Goal: Information Seeking & Learning: Learn about a topic

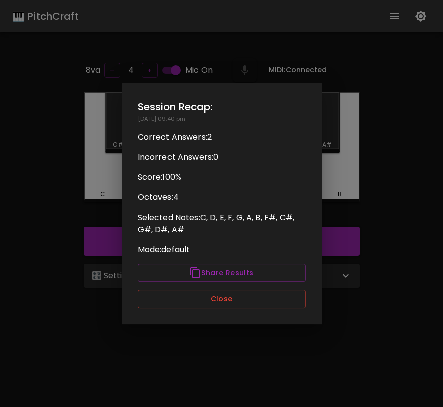
scroll to position [45, 0]
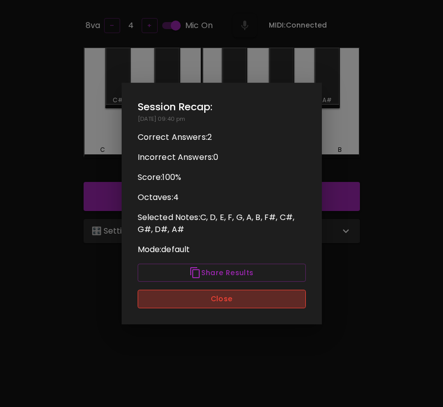
click at [268, 301] on button "Close" at bounding box center [222, 298] width 168 height 19
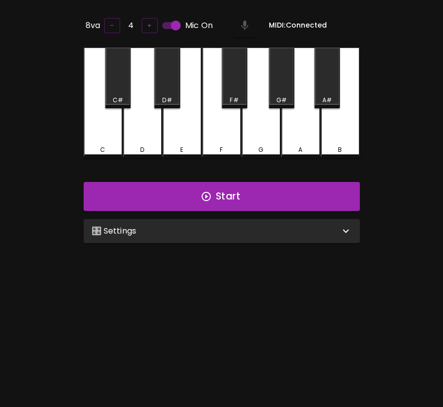
click at [298, 228] on div "🎛️ Settings" at bounding box center [216, 231] width 248 height 12
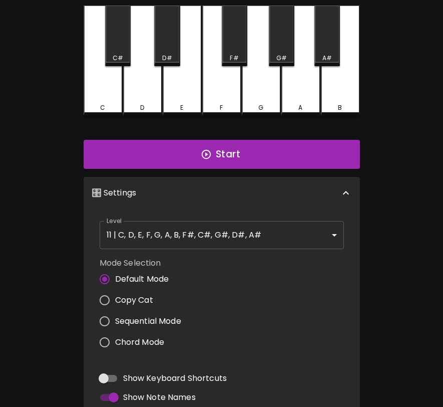
scroll to position [0, 0]
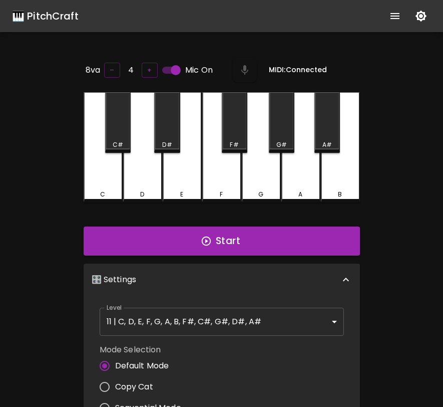
click at [228, 319] on body "🎹 PitchCraft About Badges Log In 8va – 4 + Mic On MIDI: Connected C C# D D# E F…" at bounding box center [221, 331] width 443 height 663
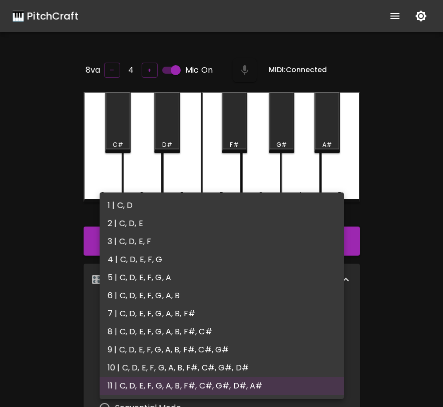
click at [178, 256] on li "4 | C, D, E, F, G" at bounding box center [222, 259] width 244 height 18
type input "7"
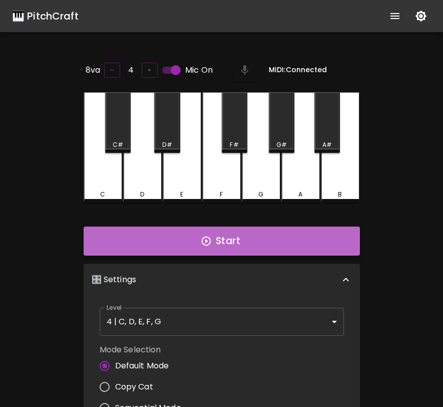
click at [219, 236] on button "Start" at bounding box center [222, 240] width 276 height 29
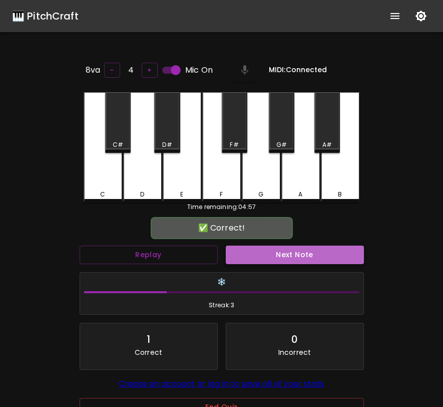
click at [241, 245] on button "Next Note" at bounding box center [295, 254] width 138 height 19
click at [262, 255] on button "Next Note" at bounding box center [295, 254] width 138 height 19
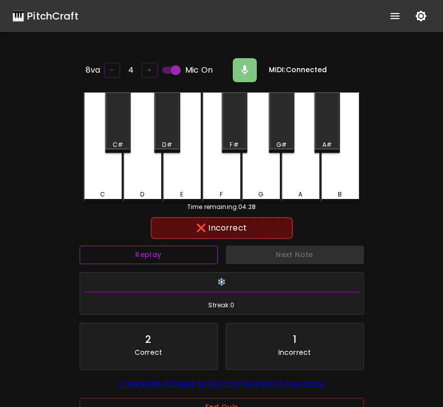
click at [178, 257] on button "Replay" at bounding box center [149, 254] width 138 height 19
click at [178, 185] on div "E" at bounding box center [182, 147] width 39 height 110
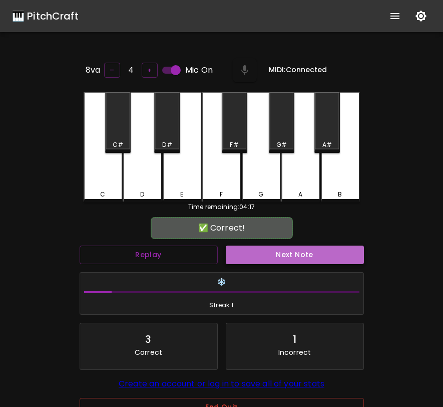
click at [268, 256] on button "Next Note" at bounding box center [295, 254] width 138 height 19
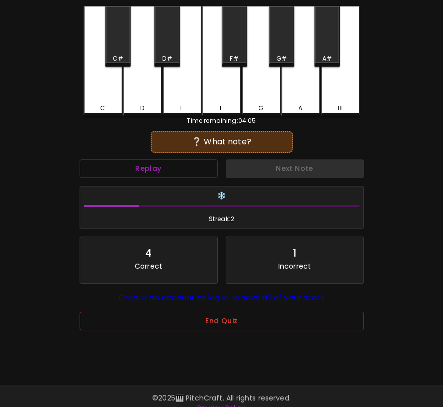
scroll to position [100, 0]
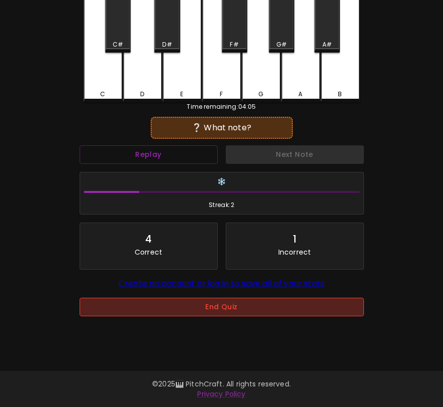
click at [234, 309] on button "End Quiz" at bounding box center [222, 306] width 284 height 19
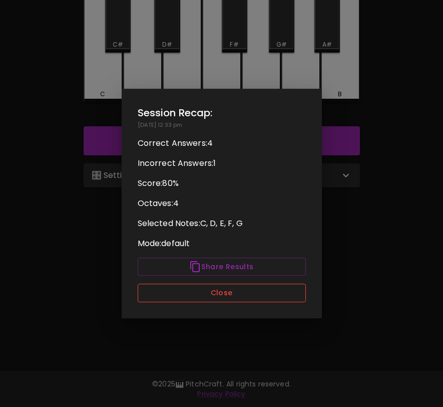
click at [239, 297] on button "Close" at bounding box center [222, 292] width 168 height 19
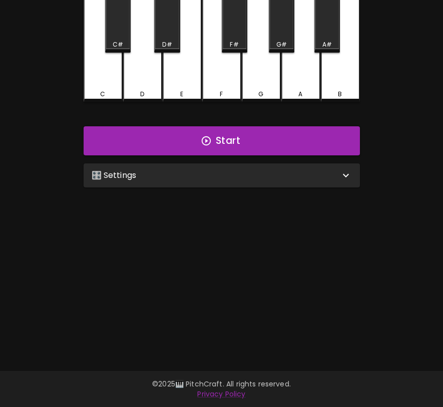
scroll to position [78, 0]
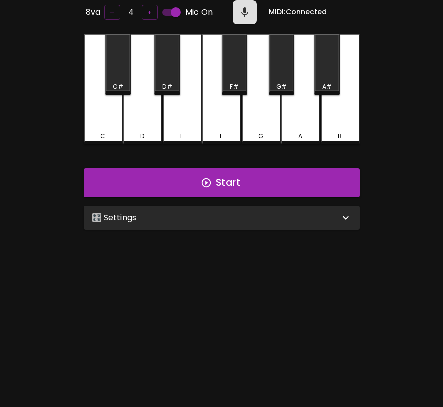
scroll to position [58, 0]
click at [182, 215] on div "🎛️ Settings" at bounding box center [216, 217] width 248 height 12
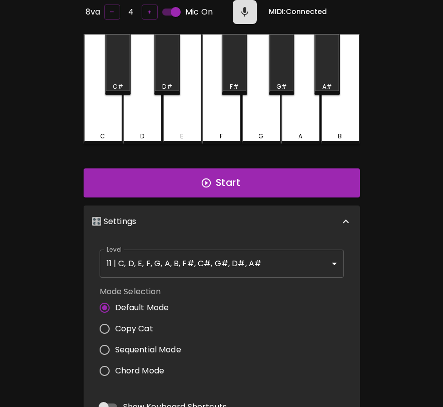
click at [164, 255] on body "🎹 PitchCraft About Badges Log In 8va – 4 + Mic On MIDI: Connected C C# D D# E F…" at bounding box center [221, 273] width 443 height 663
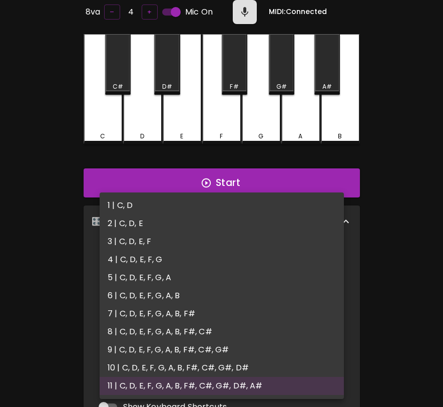
click at [162, 264] on li "4 | C, D, E, F, G" at bounding box center [222, 259] width 244 height 18
type input "7"
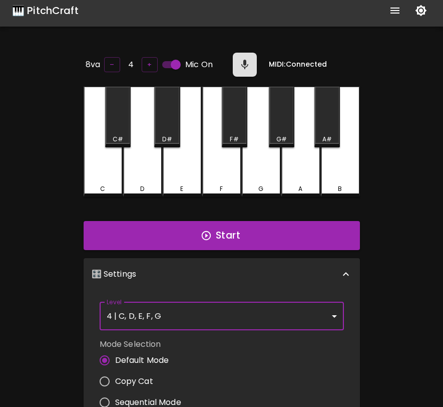
scroll to position [0, 0]
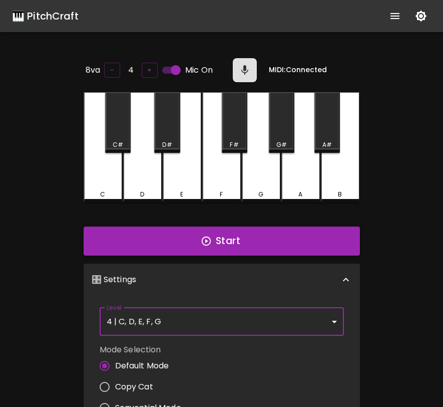
click at [310, 235] on button "Start" at bounding box center [222, 240] width 276 height 29
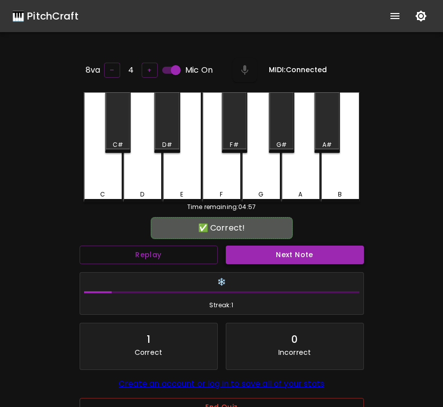
click at [310, 251] on button "Next Note" at bounding box center [295, 254] width 138 height 19
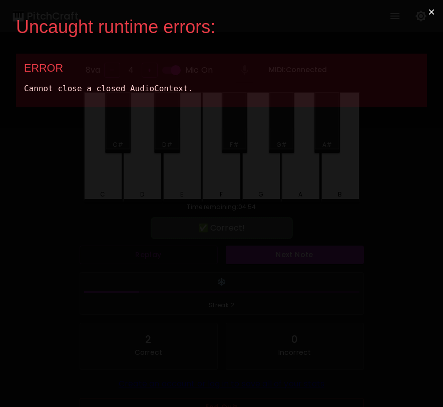
click at [434, 10] on button "×" at bounding box center [431, 12] width 23 height 24
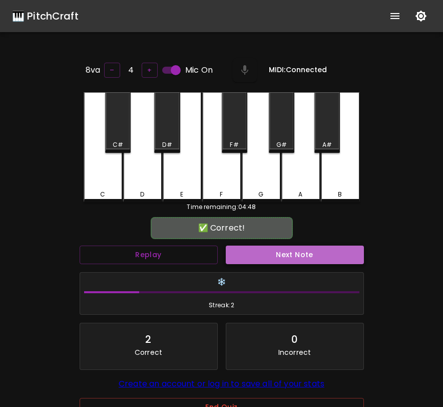
click at [266, 250] on button "Next Note" at bounding box center [295, 254] width 138 height 19
click at [266, 251] on button "Next Note" at bounding box center [295, 254] width 138 height 19
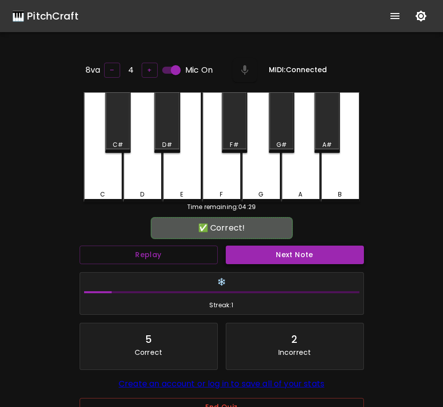
click at [266, 251] on button "Next Note" at bounding box center [295, 254] width 138 height 19
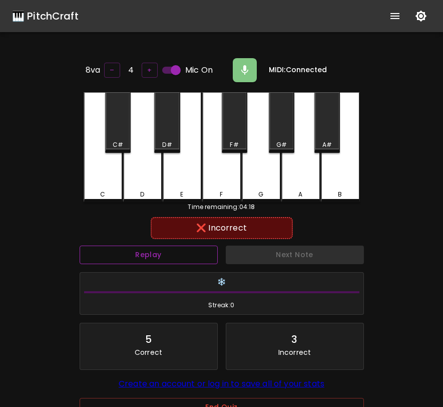
click at [197, 257] on button "Replay" at bounding box center [149, 254] width 138 height 19
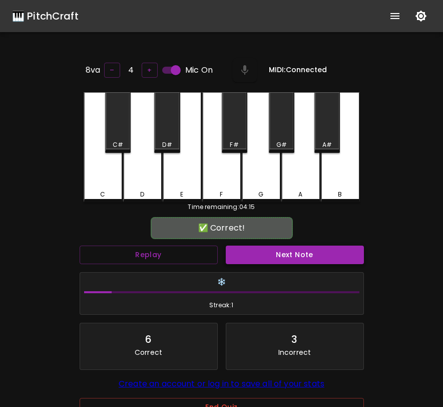
click at [270, 260] on button "Next Note" at bounding box center [295, 254] width 138 height 19
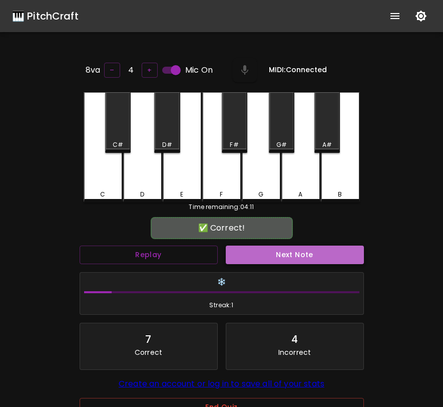
click at [287, 246] on button "Next Note" at bounding box center [295, 254] width 138 height 19
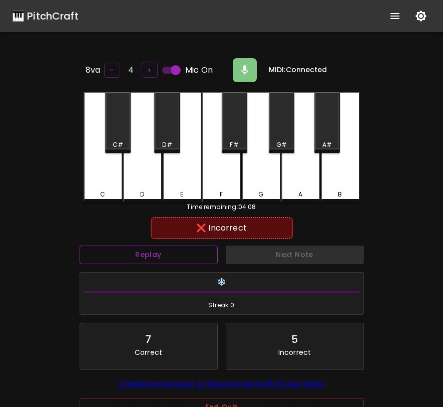
click at [183, 245] on button "Replay" at bounding box center [149, 254] width 138 height 19
click at [178, 261] on button "Replay" at bounding box center [149, 254] width 138 height 19
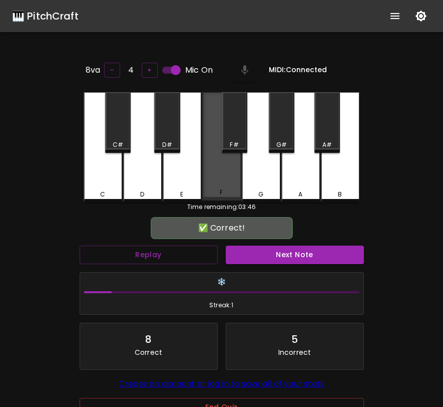
click at [224, 180] on div "F" at bounding box center [221, 146] width 39 height 108
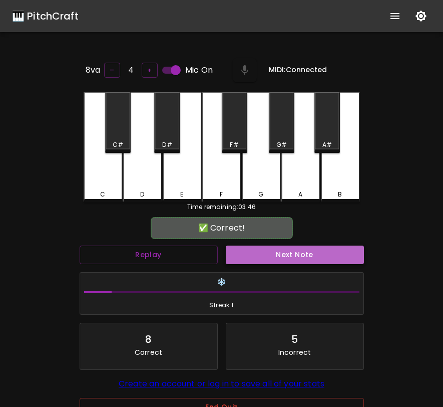
click at [257, 254] on button "Next Note" at bounding box center [295, 254] width 138 height 19
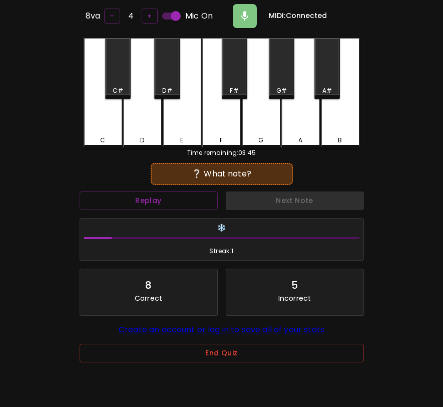
scroll to position [57, 0]
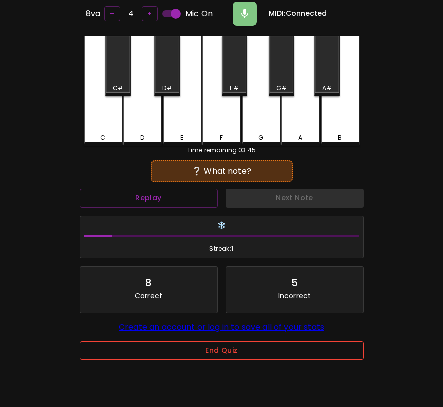
click at [215, 357] on button "End Quiz" at bounding box center [222, 350] width 284 height 19
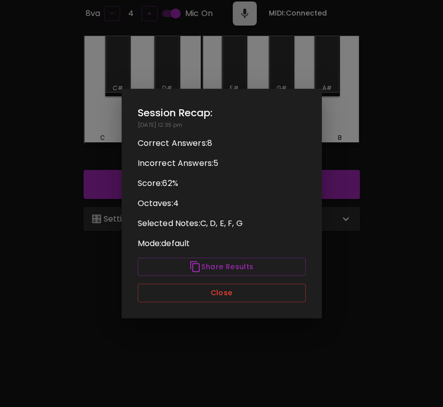
click at [233, 302] on div "Session Recap: 09/01/2025 - 12:35 pm Correct Answers: 8 Incorrect Answers: 5 Sc…" at bounding box center [222, 203] width 200 height 229
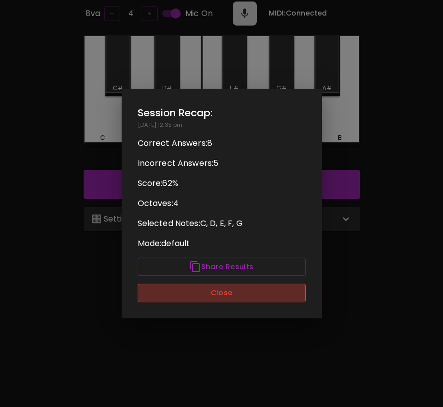
click at [236, 299] on button "Close" at bounding box center [222, 292] width 168 height 19
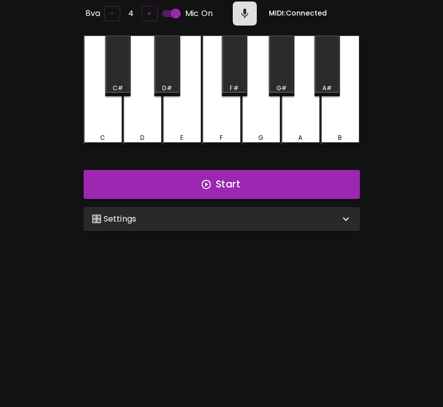
click at [316, 223] on div "🎛️ Settings" at bounding box center [222, 219] width 276 height 24
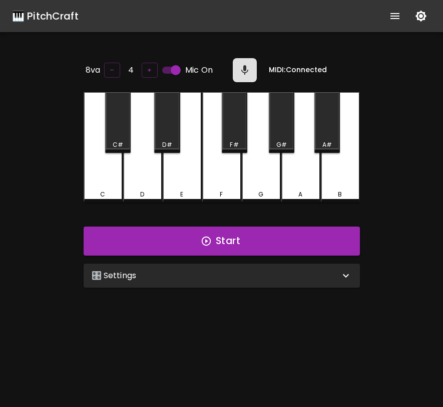
scroll to position [57, 0]
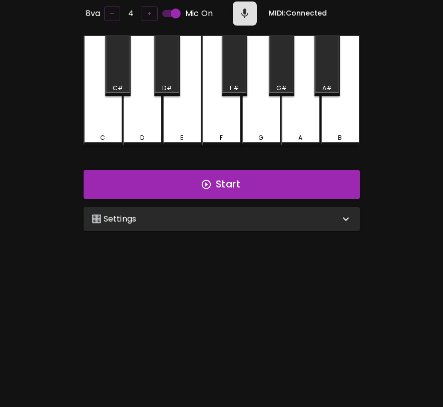
click at [238, 217] on div "🎛️ Settings" at bounding box center [216, 219] width 248 height 12
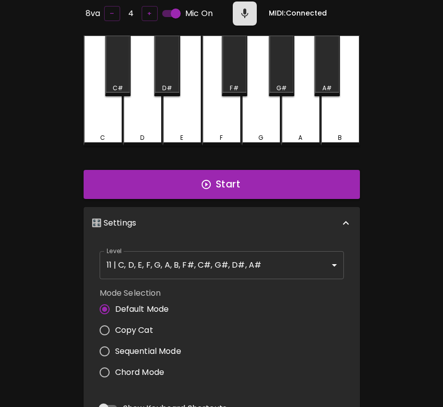
click at [207, 256] on body "🎹 PitchCraft About Badges Log In 8va – 4 + Mic On MIDI: Connected C C# D D# E F…" at bounding box center [221, 274] width 443 height 663
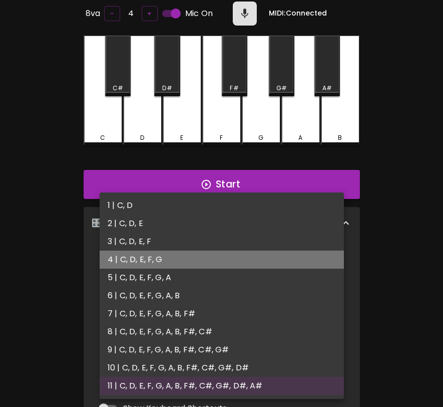
click at [192, 258] on li "4 | C, D, E, F, G" at bounding box center [222, 259] width 244 height 18
type input "7"
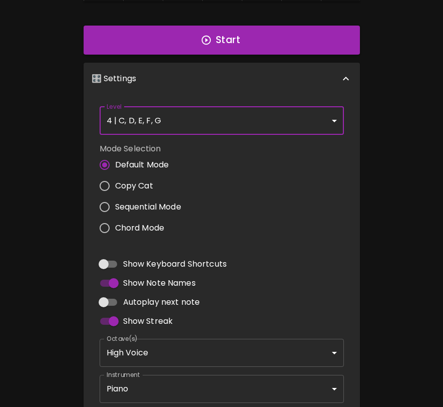
scroll to position [0, 0]
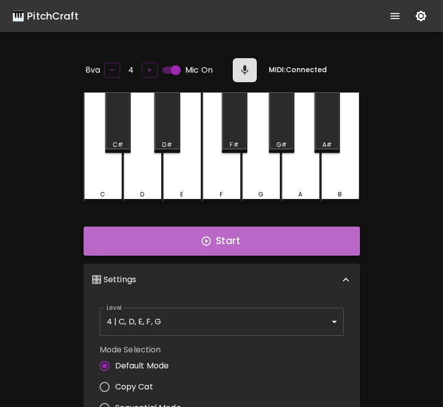
click at [269, 234] on button "Start" at bounding box center [222, 240] width 276 height 29
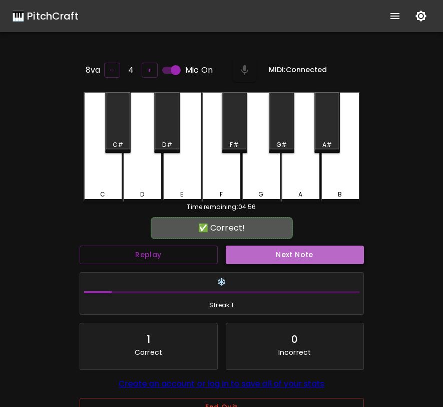
click at [270, 251] on button "Next Note" at bounding box center [295, 254] width 138 height 19
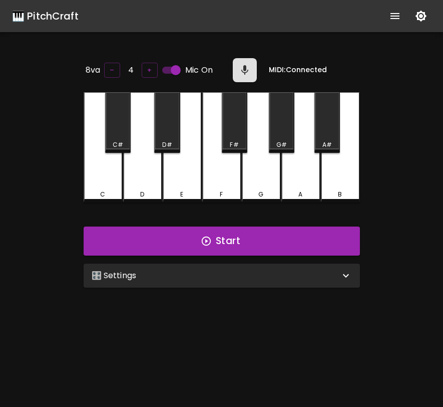
click at [275, 275] on div "🎛️ Settings" at bounding box center [216, 275] width 248 height 12
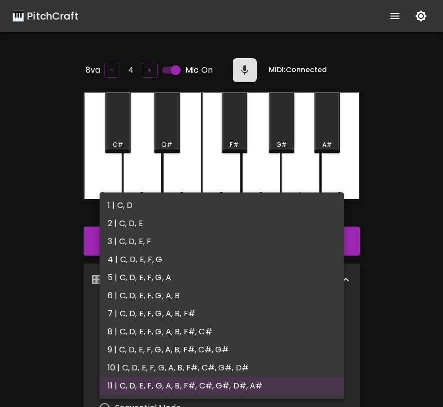
click at [230, 311] on body "🎹 PitchCraft About Badges Log In 8va – 4 + Mic On MIDI: Connected C C# D D# E F…" at bounding box center [221, 331] width 443 height 663
click at [198, 261] on li "4 | C, D, E, F, G" at bounding box center [222, 259] width 244 height 18
type input "7"
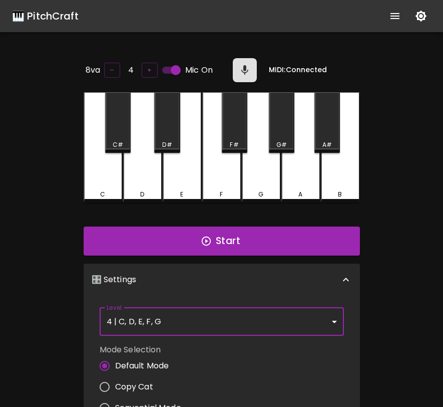
scroll to position [4, 0]
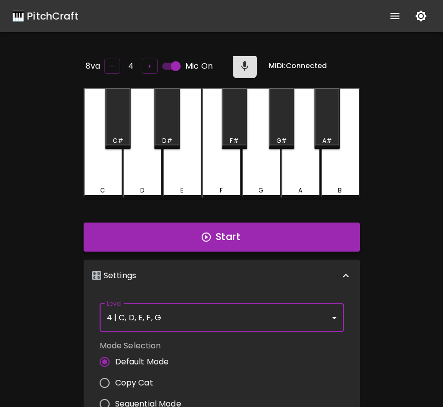
click at [230, 231] on button "Start" at bounding box center [222, 236] width 276 height 29
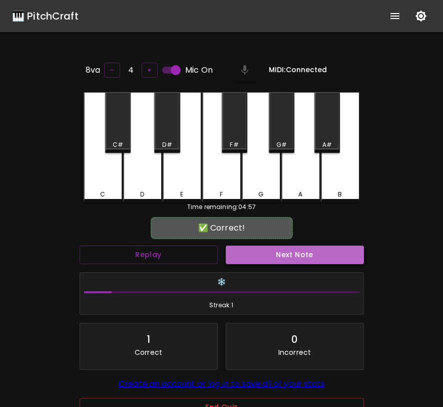
click at [287, 251] on button "Next Note" at bounding box center [295, 254] width 138 height 19
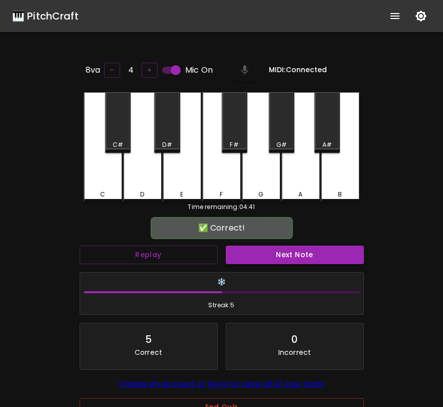
click at [287, 251] on button "Next Note" at bounding box center [295, 254] width 138 height 19
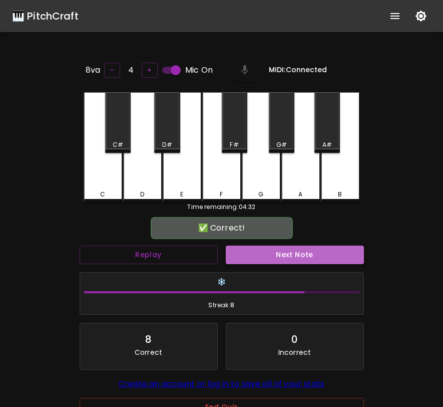
click at [287, 251] on button "Next Note" at bounding box center [295, 254] width 138 height 19
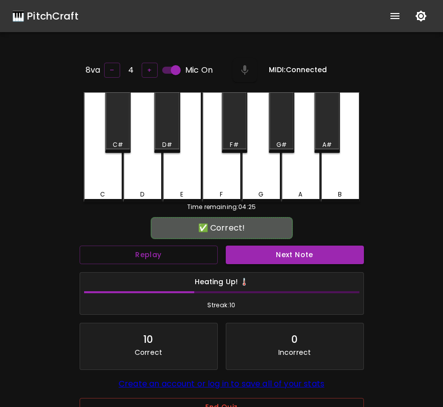
scroll to position [100, 0]
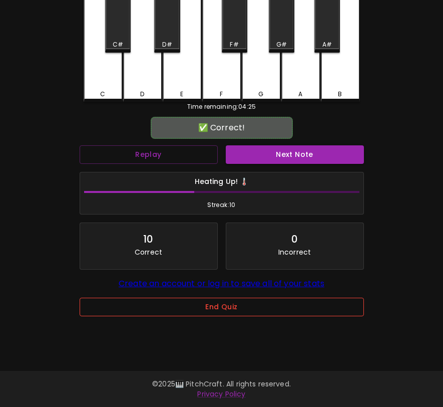
click at [303, 311] on button "End Quiz" at bounding box center [222, 306] width 284 height 19
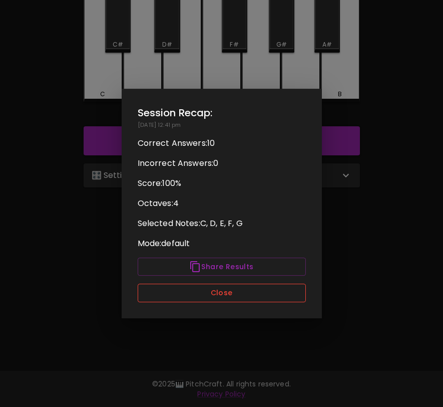
click at [265, 287] on button "Close" at bounding box center [222, 292] width 168 height 19
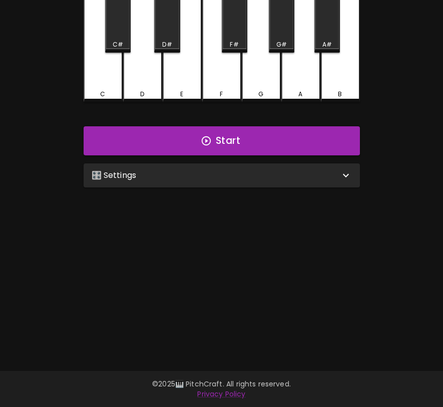
click at [282, 176] on div "🎛️ Settings" at bounding box center [216, 175] width 248 height 12
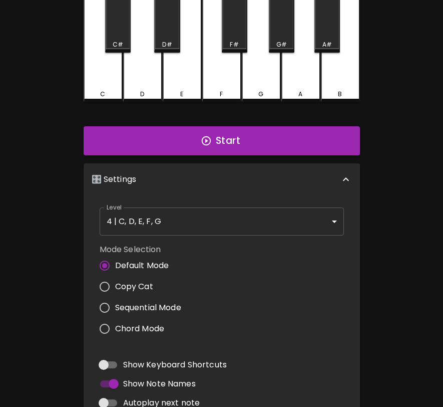
scroll to position [4, 0]
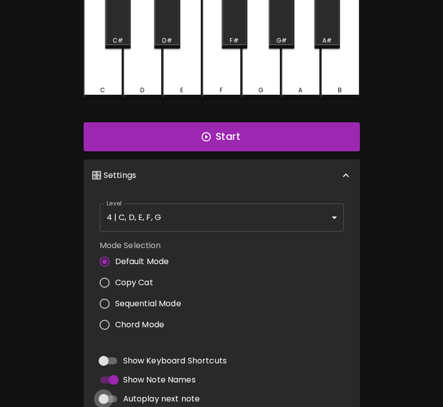
click at [110, 391] on input "Autoplay next note" at bounding box center [103, 398] width 57 height 19
checkbox input "true"
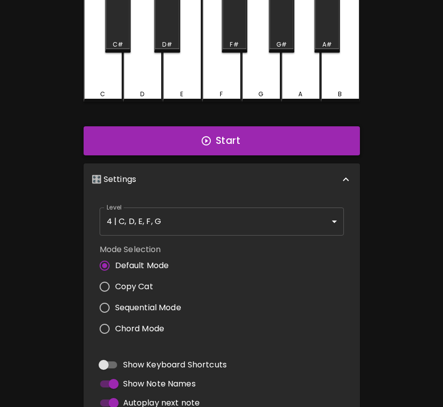
click at [283, 140] on button "Start" at bounding box center [222, 140] width 276 height 29
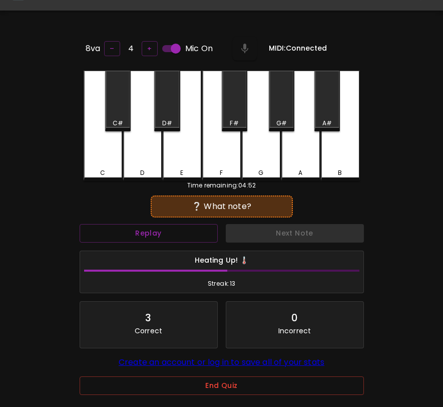
scroll to position [18, 0]
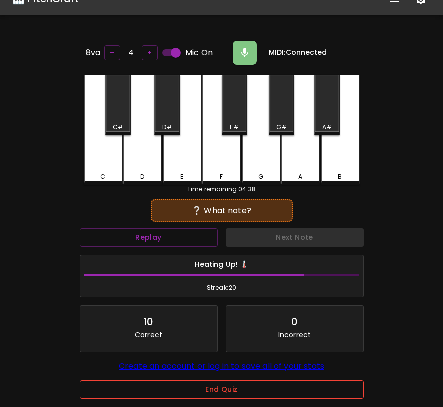
click at [229, 390] on button "End Quiz" at bounding box center [222, 389] width 284 height 19
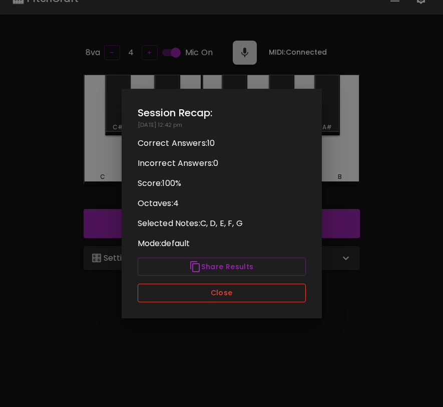
click at [190, 296] on button "Close" at bounding box center [222, 292] width 168 height 19
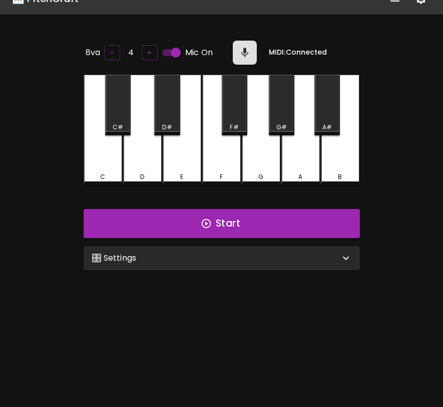
click at [196, 258] on div "🎛️ Settings" at bounding box center [216, 258] width 248 height 12
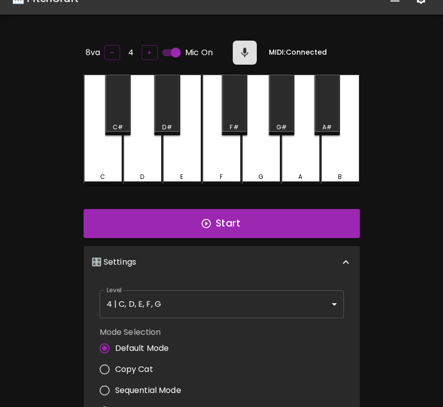
click at [132, 370] on span "Copy Cat" at bounding box center [134, 369] width 38 height 12
click at [115, 370] on input "Copy Cat" at bounding box center [104, 369] width 21 height 21
radio input "true"
click at [226, 214] on button "Start" at bounding box center [222, 223] width 276 height 29
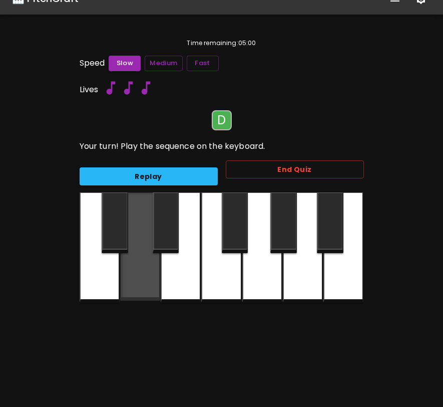
click at [146, 275] on div at bounding box center [140, 246] width 40 height 108
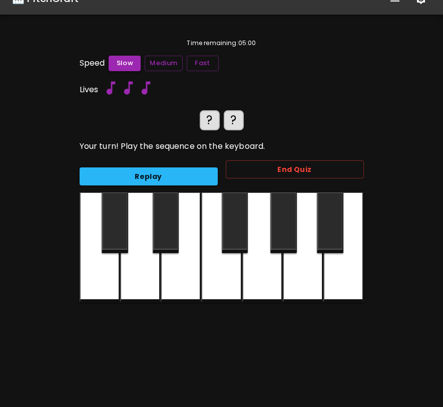
drag, startPoint x: 134, startPoint y: 259, endPoint x: 188, endPoint y: 259, distance: 54.1
click at [139, 259] on div at bounding box center [140, 247] width 40 height 110
click at [350, 272] on div at bounding box center [343, 247] width 40 height 110
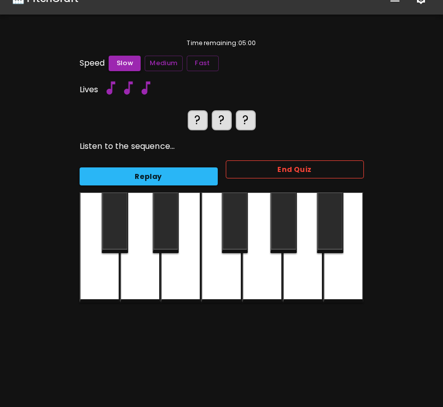
click at [332, 169] on button "End Quiz" at bounding box center [295, 169] width 138 height 19
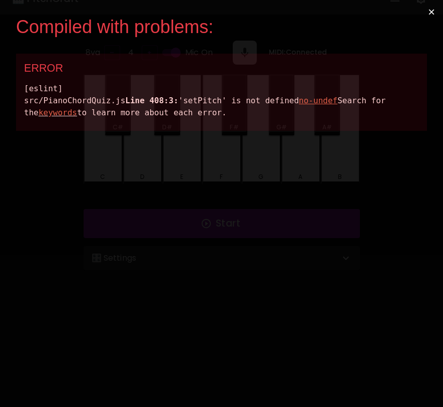
scroll to position [0, 0]
drag, startPoint x: 308, startPoint y: 140, endPoint x: 31, endPoint y: 84, distance: 283.0
click at [31, 84] on div "[eslint] src/PianoChordQuiz.js Line 408:3: 'setPitch' is not defined no-undef S…" at bounding box center [221, 101] width 395 height 36
copy div "eslint] src/PianoChordQuiz.js Line 408:3: 'setPitch' is not defined no-undef Se…"
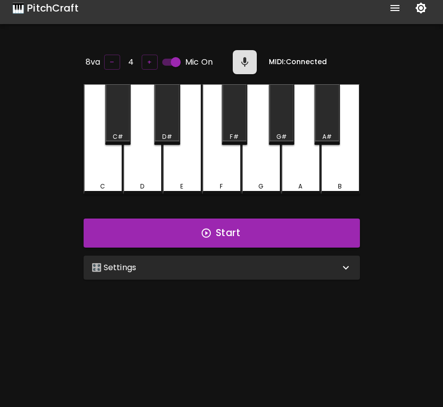
click at [195, 257] on div "🎛️ Settings" at bounding box center [222, 267] width 276 height 24
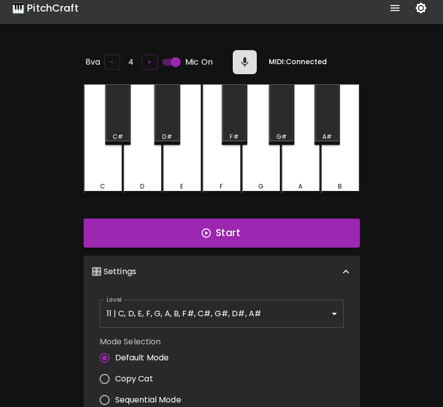
scroll to position [4, 0]
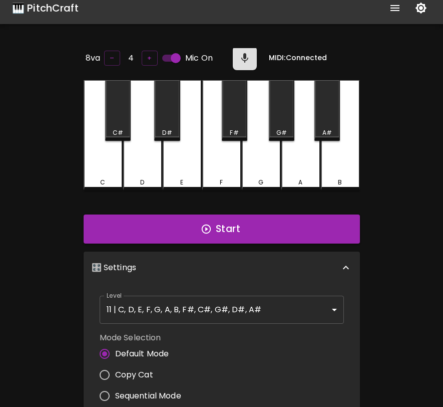
click at [144, 373] on span "Copy Cat" at bounding box center [134, 375] width 38 height 12
click at [115, 373] on input "Copy Cat" at bounding box center [104, 374] width 21 height 21
radio input "true"
click at [247, 228] on button "Start" at bounding box center [222, 228] width 276 height 29
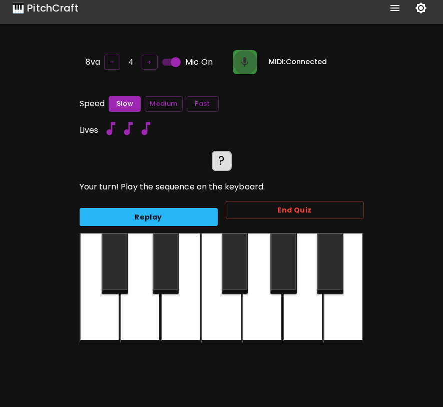
click at [245, 65] on icon "button" at bounding box center [245, 62] width 12 height 12
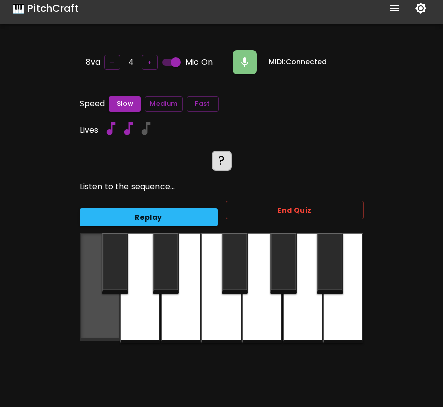
click at [100, 304] on div at bounding box center [100, 287] width 40 height 108
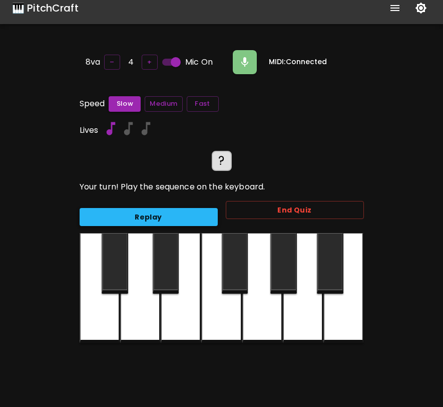
click at [137, 211] on button "Replay" at bounding box center [149, 217] width 138 height 19
click at [114, 270] on div at bounding box center [115, 263] width 27 height 61
click at [118, 249] on div at bounding box center [115, 263] width 27 height 61
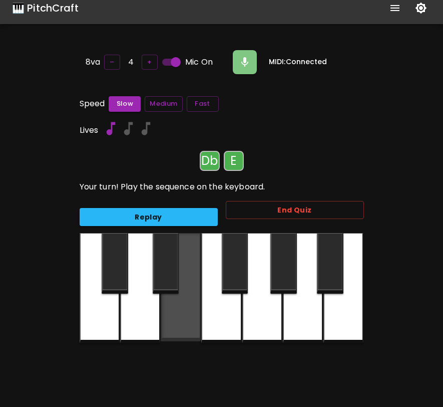
click at [185, 302] on div at bounding box center [181, 287] width 40 height 108
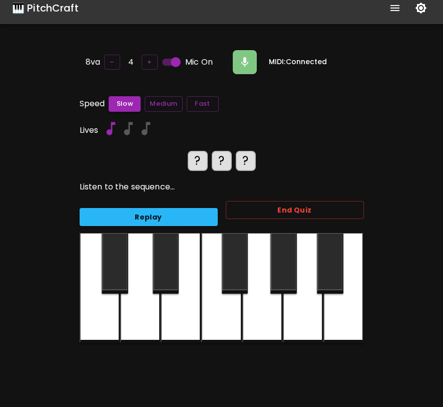
click at [117, 262] on div at bounding box center [115, 263] width 27 height 61
click at [182, 310] on div at bounding box center [181, 288] width 40 height 110
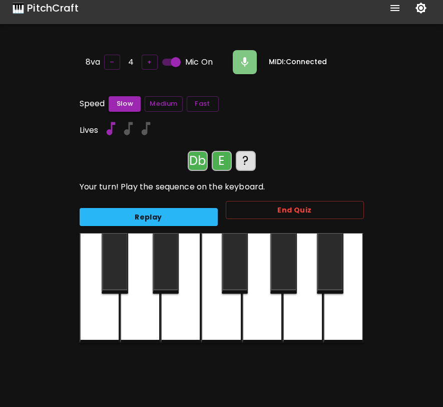
click at [339, 321] on div at bounding box center [343, 288] width 40 height 110
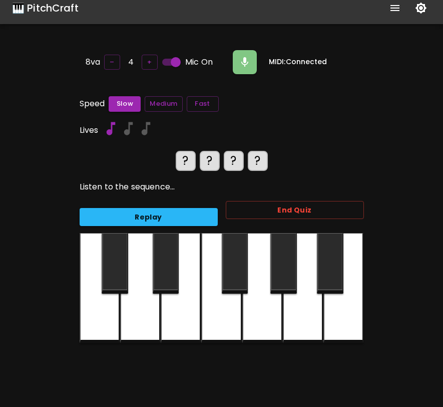
click at [120, 259] on div at bounding box center [115, 263] width 27 height 61
click at [188, 311] on div at bounding box center [181, 288] width 40 height 110
click at [338, 310] on div at bounding box center [343, 288] width 40 height 110
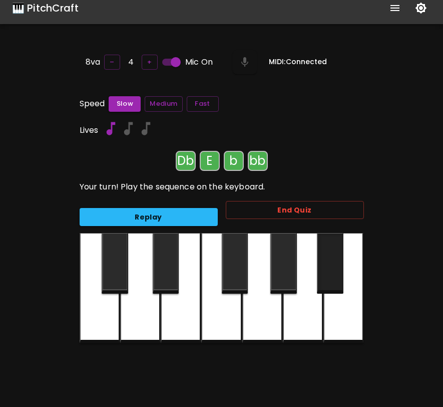
click at [328, 282] on div at bounding box center [330, 263] width 27 height 61
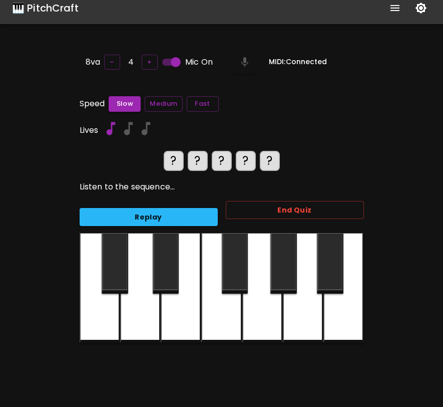
click at [309, 304] on div at bounding box center [303, 288] width 40 height 110
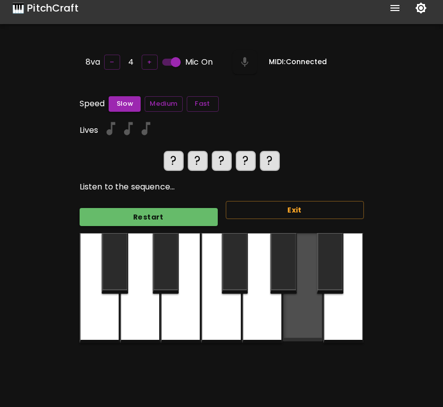
click at [309, 304] on div at bounding box center [303, 287] width 40 height 108
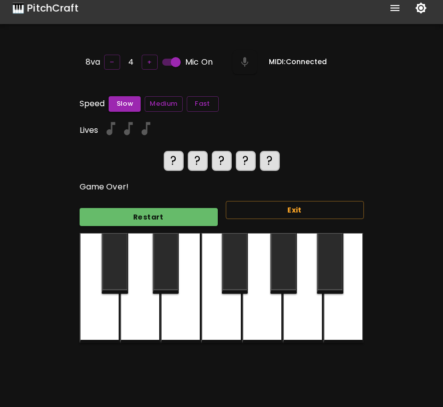
click at [270, 304] on div at bounding box center [262, 288] width 40 height 110
click at [218, 304] on div at bounding box center [221, 288] width 40 height 110
click at [245, 58] on div at bounding box center [245, 62] width 24 height 24
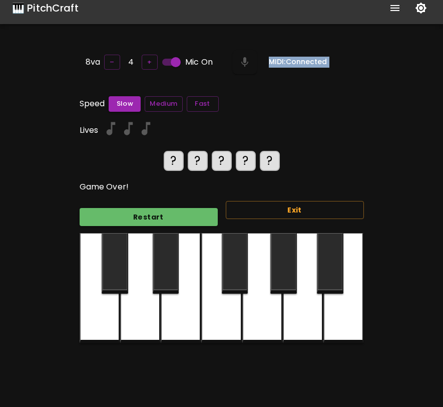
click at [245, 58] on div at bounding box center [245, 62] width 24 height 24
click at [170, 59] on input "Mic On" at bounding box center [175, 62] width 57 height 19
click at [170, 59] on input "Mic Off" at bounding box center [165, 62] width 57 height 19
checkbox input "true"
click at [245, 63] on div at bounding box center [245, 62] width 24 height 24
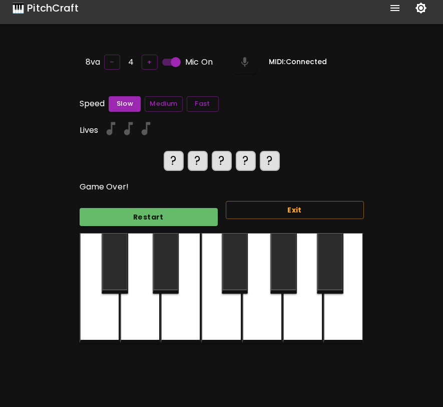
click at [245, 63] on div at bounding box center [245, 62] width 24 height 24
click at [177, 210] on button "Restart" at bounding box center [149, 217] width 138 height 19
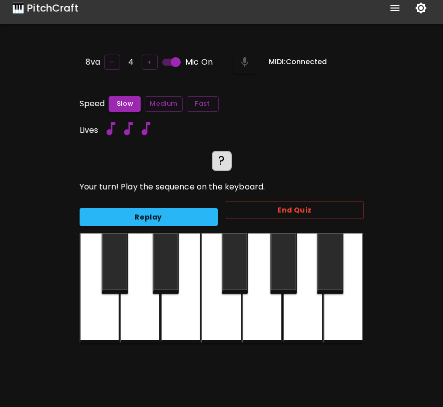
click at [239, 64] on div at bounding box center [245, 62] width 24 height 24
click at [243, 62] on div at bounding box center [245, 62] width 24 height 24
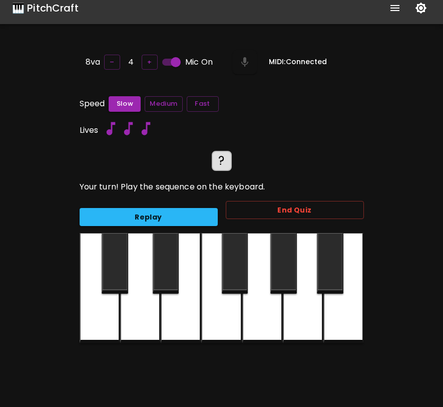
click at [244, 62] on div at bounding box center [245, 62] width 24 height 24
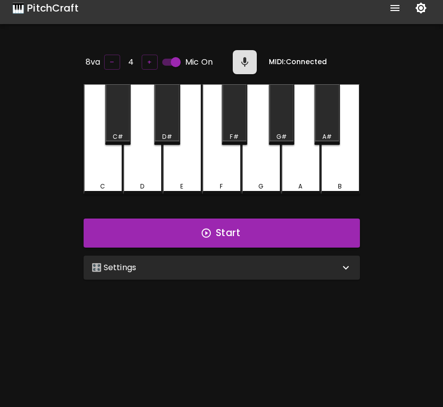
scroll to position [8, 0]
click at [229, 261] on div "🎛️ Settings" at bounding box center [216, 267] width 248 height 12
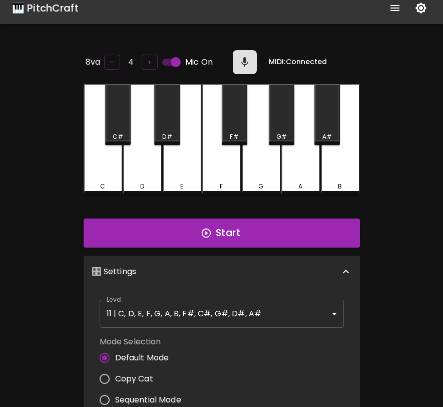
click at [201, 315] on body "🎹 PitchCraft About Badges Log In 8va – 4 + Mic On MIDI: Connected C C# D D# E F…" at bounding box center [221, 323] width 443 height 663
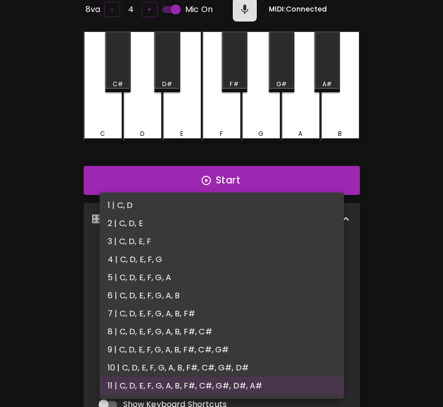
scroll to position [67, 0]
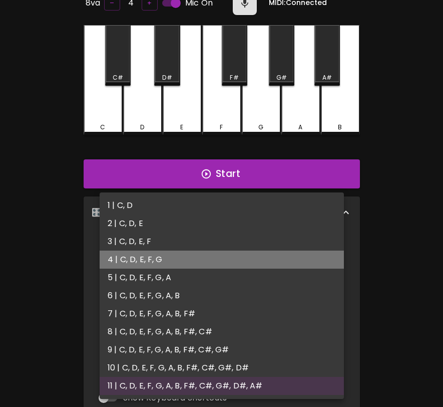
click at [171, 259] on li "4 | C, D, E, F, G" at bounding box center [222, 259] width 244 height 18
type input "7"
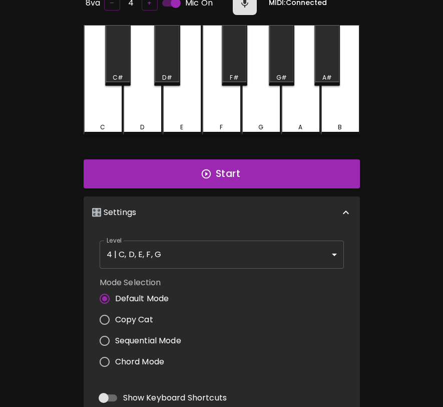
click at [140, 316] on span "Copy Cat" at bounding box center [134, 319] width 38 height 12
click at [115, 316] on input "Copy Cat" at bounding box center [104, 319] width 21 height 21
radio input "true"
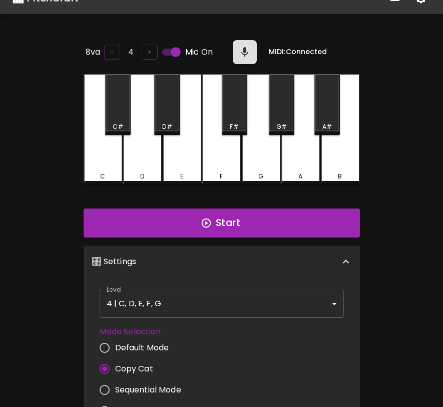
scroll to position [0, 0]
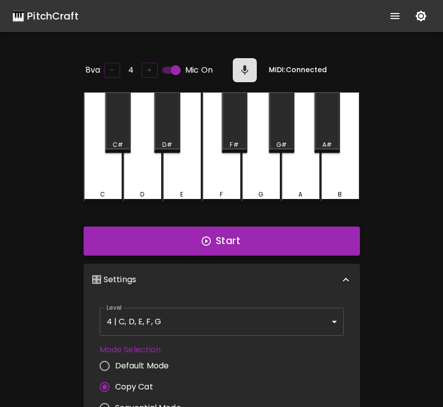
click at [204, 235] on icon "button" at bounding box center [206, 240] width 11 height 11
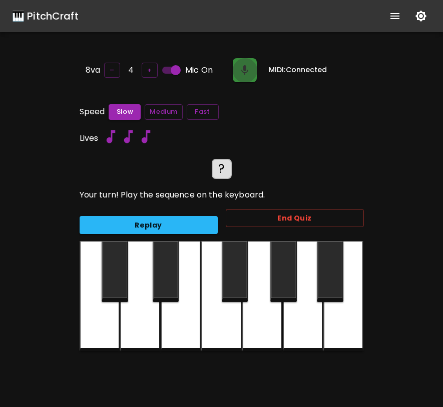
click at [251, 69] on button "button" at bounding box center [245, 70] width 24 height 24
click at [312, 309] on div at bounding box center [303, 296] width 40 height 110
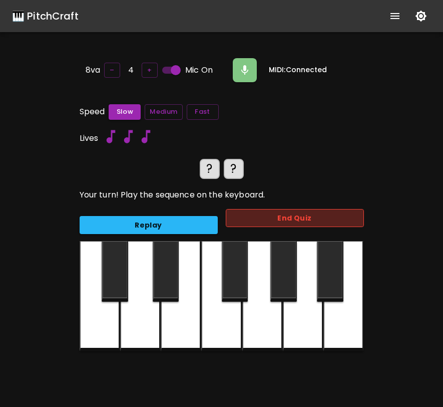
click at [244, 217] on button "End Quiz" at bounding box center [295, 218] width 138 height 19
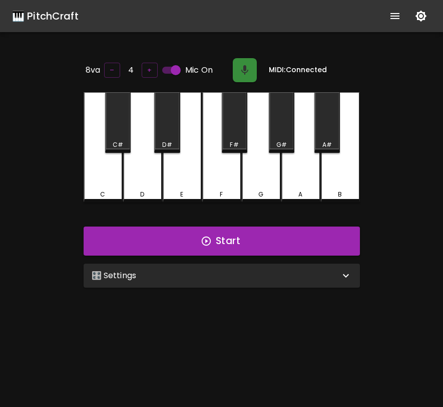
click at [239, 69] on icon "button" at bounding box center [245, 70] width 12 height 12
click at [226, 269] on div "🎛️ Settings" at bounding box center [216, 275] width 248 height 12
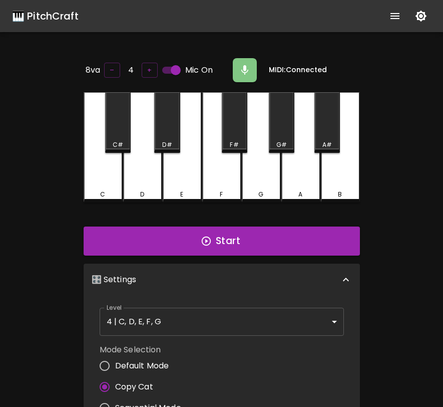
click at [153, 360] on span "Default Mode" at bounding box center [142, 366] width 54 height 12
click at [115, 358] on input "Default Mode" at bounding box center [104, 365] width 21 height 21
radio input "true"
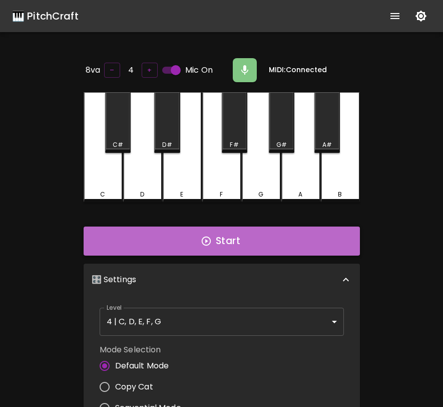
click at [222, 241] on button "Start" at bounding box center [222, 240] width 276 height 29
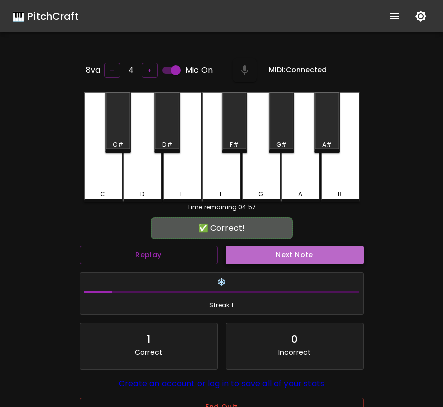
click at [250, 245] on button "Next Note" at bounding box center [295, 254] width 138 height 19
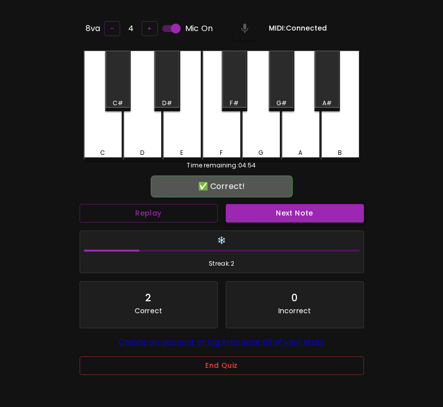
scroll to position [100, 0]
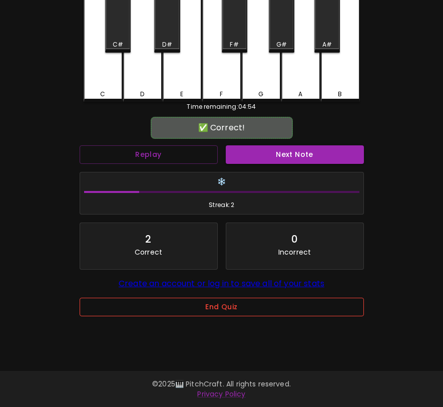
click at [233, 315] on button "End Quiz" at bounding box center [222, 306] width 284 height 19
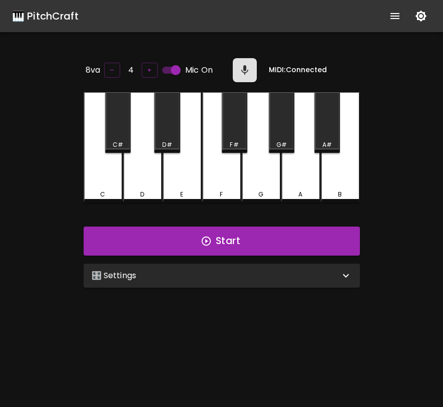
click at [123, 271] on p "🎛️ Settings" at bounding box center [114, 275] width 45 height 12
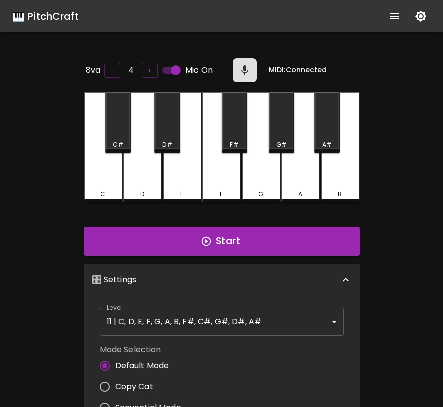
click at [175, 303] on div "Level 11 | C, D, E, F, G, A, B, F#, C#, G#, D#, A# 21 Level" at bounding box center [222, 321] width 252 height 36
click at [174, 317] on body "🎹 PitchCraft About Badges Log In 8va – 4 + Mic On MIDI: Connected C C# D D# E F…" at bounding box center [221, 331] width 443 height 663
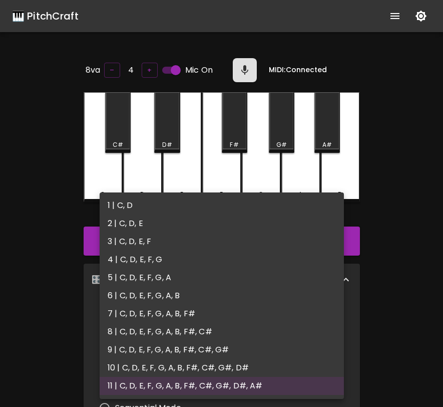
click at [151, 261] on li "4 | C, D, E, F, G" at bounding box center [222, 259] width 244 height 18
type input "7"
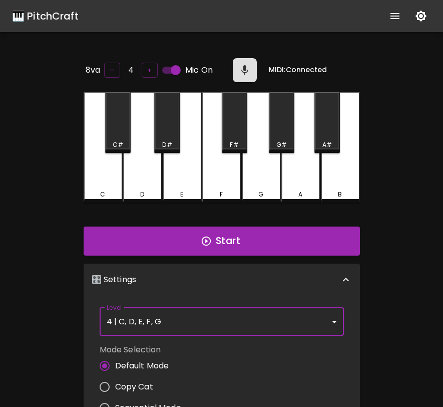
click at [128, 385] on span "Copy Cat" at bounding box center [134, 387] width 38 height 12
click at [115, 385] on input "Copy Cat" at bounding box center [104, 386] width 21 height 21
radio input "true"
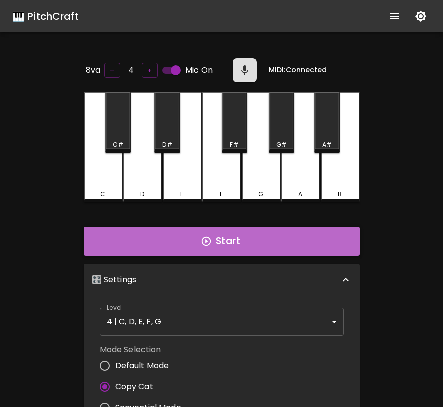
click at [217, 244] on button "Start" at bounding box center [222, 240] width 276 height 29
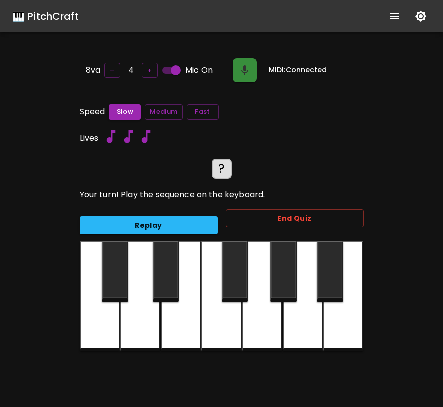
click at [251, 76] on button "button" at bounding box center [245, 70] width 24 height 24
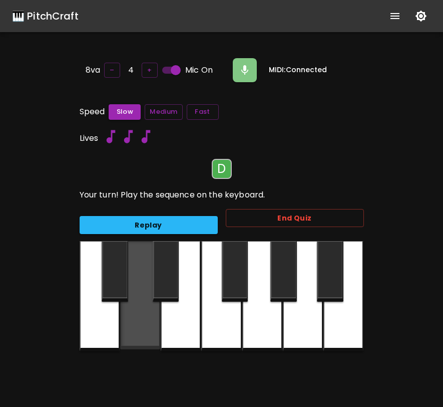
click at [143, 293] on div at bounding box center [140, 295] width 40 height 108
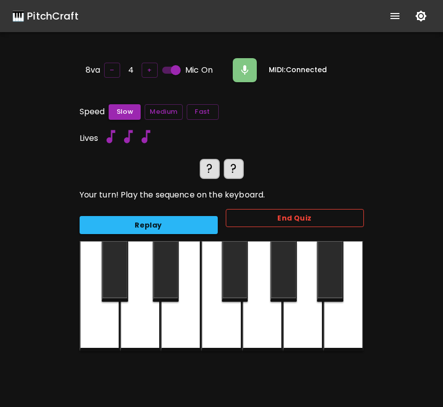
click at [245, 218] on button "End Quiz" at bounding box center [295, 218] width 138 height 19
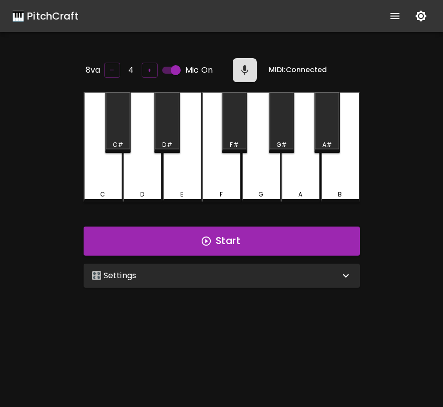
click at [301, 269] on div "🎛️ Settings" at bounding box center [216, 275] width 248 height 12
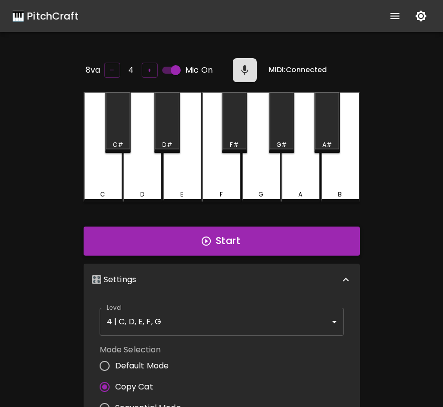
click at [247, 237] on button "Start" at bounding box center [222, 240] width 276 height 29
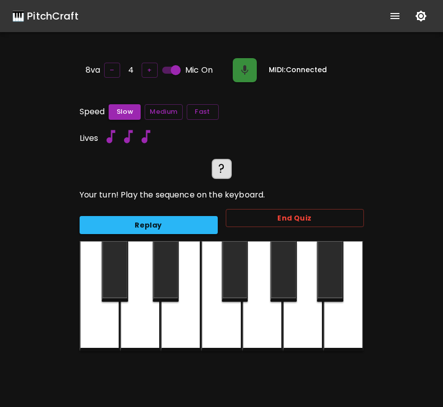
click at [252, 74] on button "button" at bounding box center [245, 70] width 24 height 24
click at [353, 220] on button "End Quiz" at bounding box center [295, 218] width 138 height 19
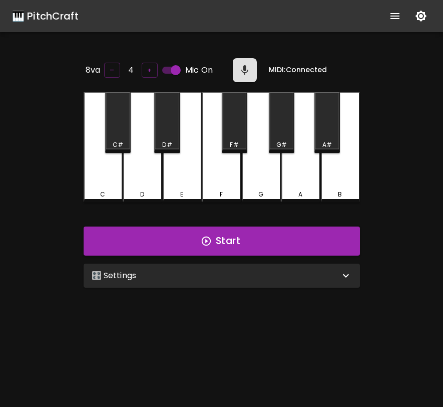
click at [251, 269] on div "🎛️ Settings" at bounding box center [216, 275] width 248 height 12
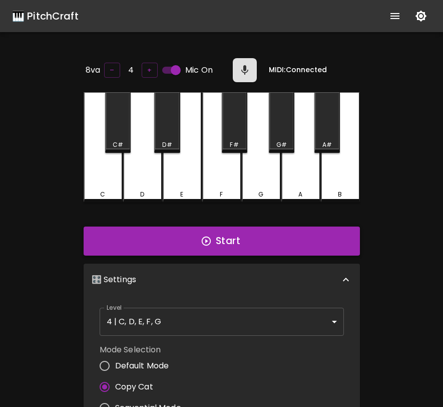
click at [252, 235] on button "Start" at bounding box center [222, 240] width 276 height 29
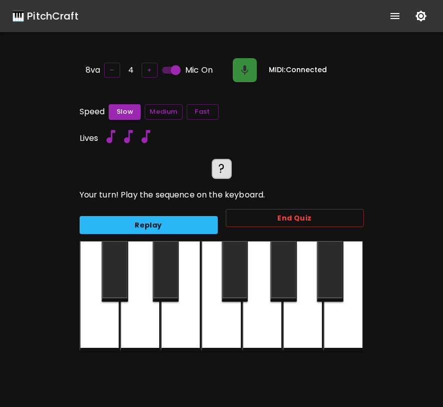
click at [251, 70] on button "button" at bounding box center [245, 70] width 24 height 24
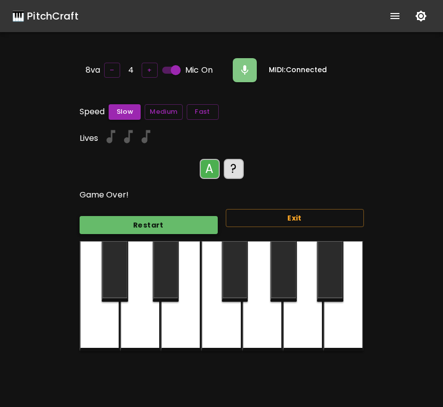
click at [194, 220] on button "Restart" at bounding box center [149, 225] width 138 height 19
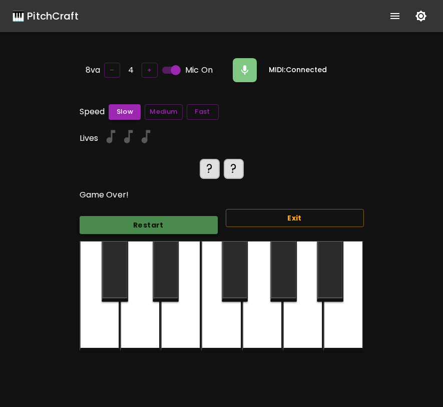
click at [189, 218] on button "Restart" at bounding box center [149, 225] width 138 height 19
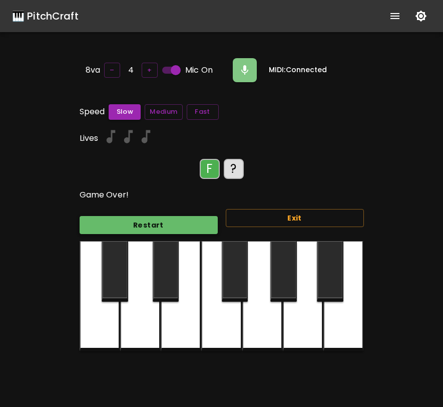
click at [183, 227] on button "Restart" at bounding box center [149, 225] width 138 height 19
click at [169, 68] on input "Mic On" at bounding box center [175, 70] width 57 height 19
click at [183, 219] on button "Restart" at bounding box center [149, 225] width 138 height 19
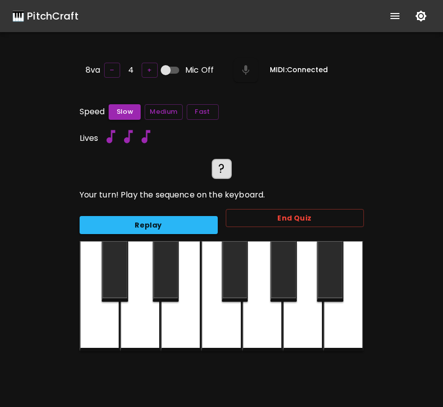
click at [162, 70] on input "Mic Off" at bounding box center [165, 70] width 57 height 19
click at [172, 70] on input "Mic On" at bounding box center [175, 70] width 57 height 19
click at [172, 70] on input "Mic Off" at bounding box center [165, 70] width 57 height 19
checkbox input "true"
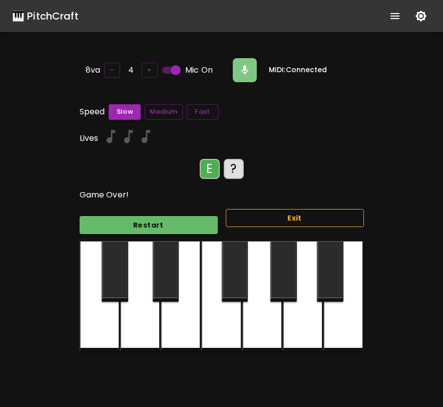
click at [298, 215] on button "Exit" at bounding box center [295, 218] width 138 height 19
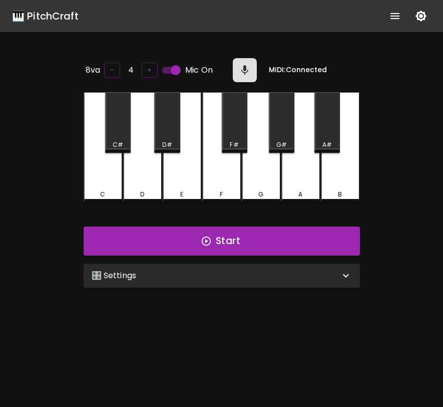
click at [308, 275] on div "🎛️ Settings" at bounding box center [216, 275] width 248 height 12
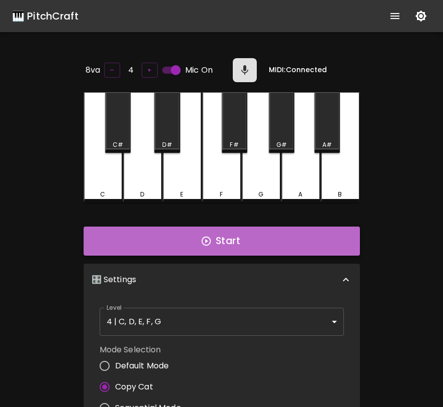
click at [257, 232] on button "Start" at bounding box center [222, 240] width 276 height 29
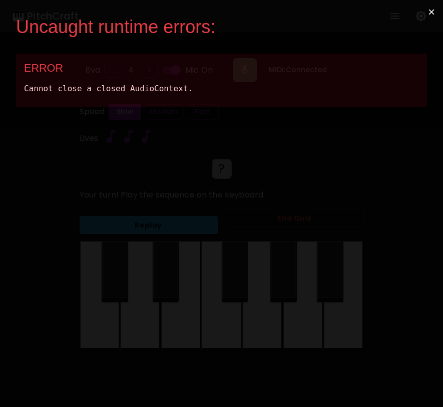
click at [431, 14] on button "×" at bounding box center [431, 12] width 23 height 24
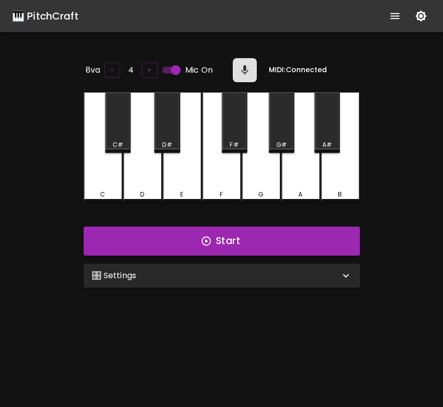
click at [230, 277] on div "🎛️ Settings" at bounding box center [216, 275] width 248 height 12
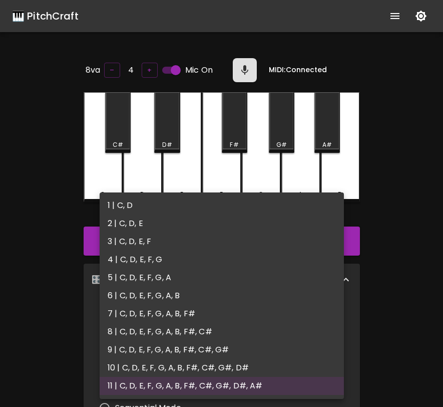
click at [211, 316] on body "🎹 PitchCraft About Badges Log In 8va – 4 + Mic On MIDI: Connected C C# D D# E F…" at bounding box center [221, 331] width 443 height 663
click at [400, 331] on div at bounding box center [221, 203] width 443 height 407
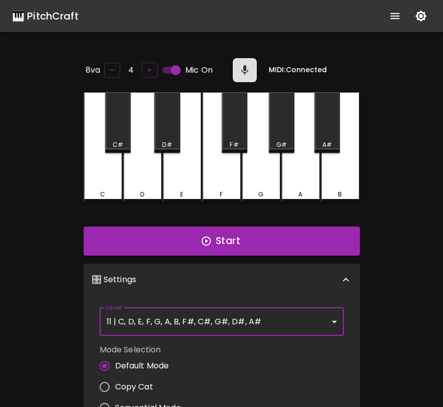
click at [323, 322] on body "🎹 PitchCraft About Badges Log In 8va – 4 + Mic On MIDI: Connected C C# D D# E F…" at bounding box center [221, 331] width 443 height 663
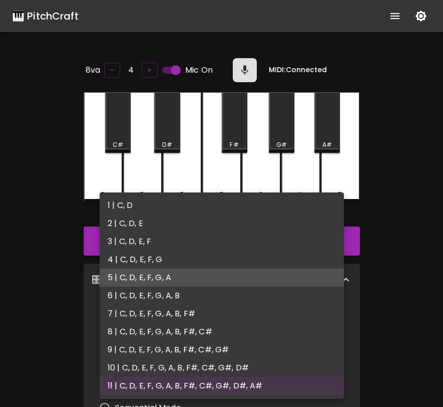
click at [201, 272] on li "5 | C, D, E, F, G, A" at bounding box center [222, 277] width 244 height 18
type input "9"
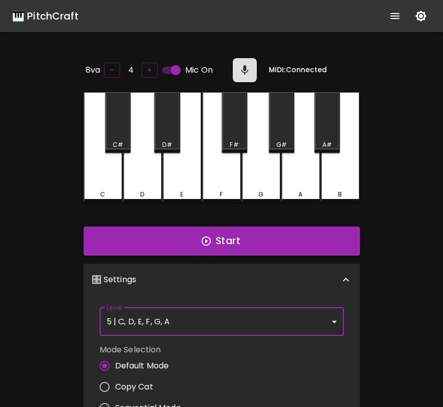
drag, startPoint x: 230, startPoint y: 277, endPoint x: 236, endPoint y: 227, distance: 49.9
click at [236, 227] on button "Start" at bounding box center [222, 240] width 276 height 29
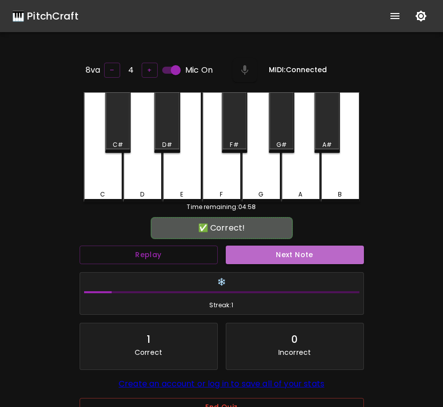
click at [292, 253] on button "Next Note" at bounding box center [295, 254] width 138 height 19
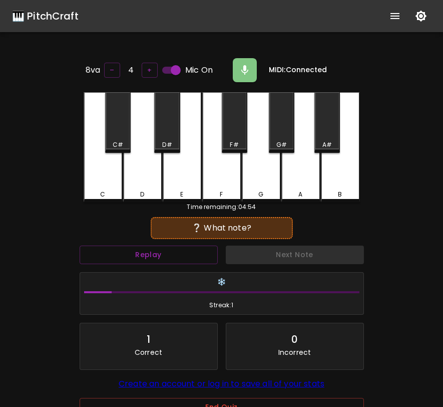
scroll to position [100, 0]
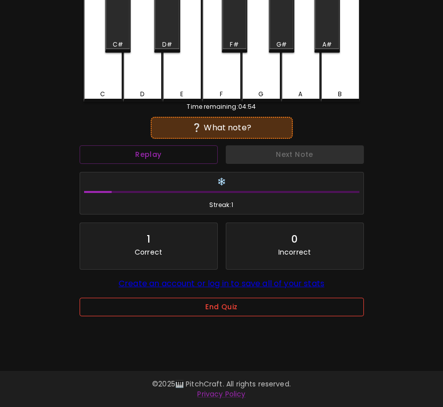
drag, startPoint x: 236, startPoint y: 227, endPoint x: 247, endPoint y: 311, distance: 84.9
click at [247, 311] on button "End Quiz" at bounding box center [222, 306] width 284 height 19
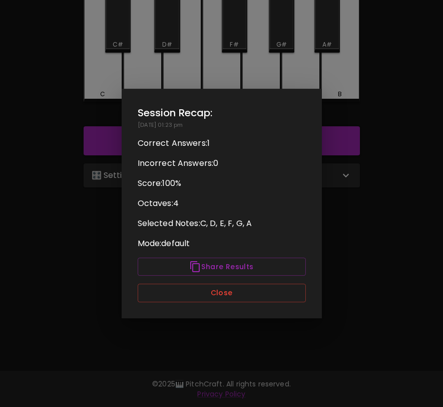
click at [232, 299] on button "Close" at bounding box center [222, 292] width 168 height 19
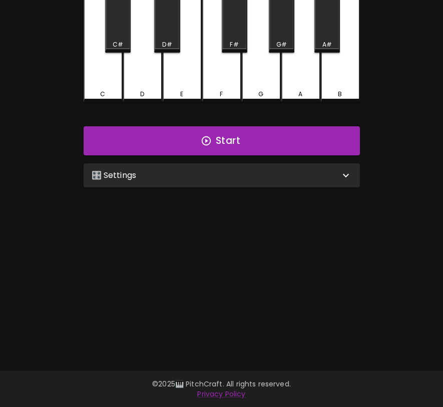
click at [244, 169] on div "🎛️ Settings" at bounding box center [216, 175] width 248 height 12
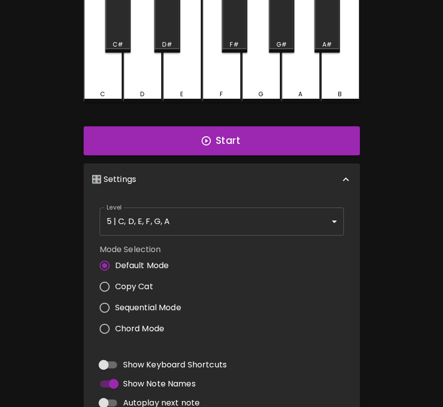
click at [210, 222] on body "🎹 PitchCraft About Badges Log In 8va – 4 + Mic On MIDI: Connected C C# D D# E F…" at bounding box center [221, 231] width 443 height 663
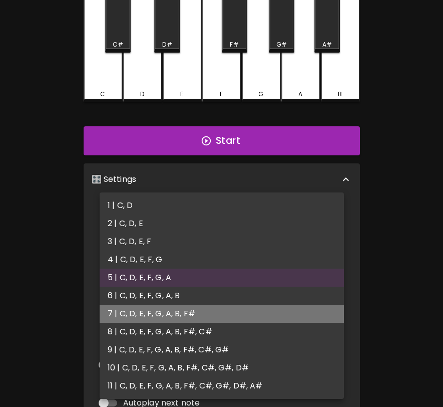
click at [193, 305] on li "7 | C, D, E, F, G, A, B, F#" at bounding box center [222, 313] width 244 height 18
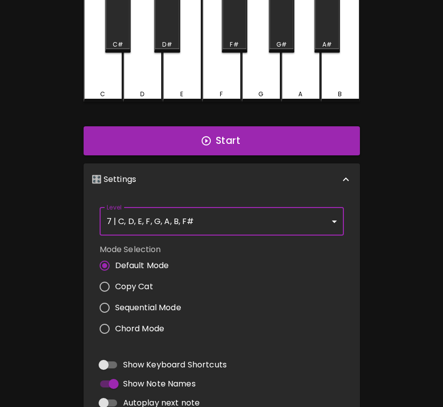
click at [208, 225] on body "🎹 PitchCraft About Badges Log In 8va – 4 + Mic On MIDI: Connected C C# D D# E F…" at bounding box center [221, 231] width 443 height 663
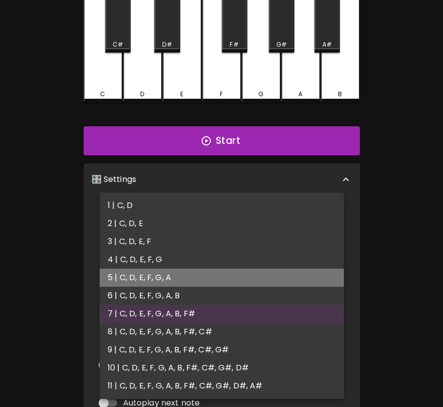
click at [164, 276] on li "5 | C, D, E, F, G, A" at bounding box center [222, 277] width 244 height 18
type input "9"
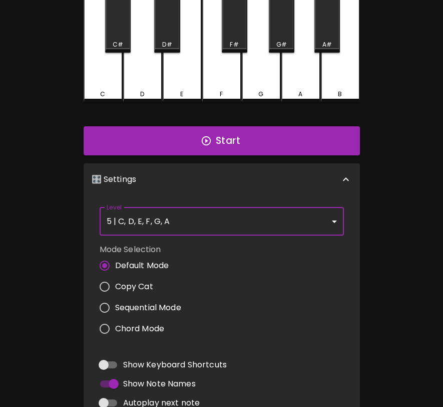
drag, startPoint x: 247, startPoint y: 311, endPoint x: 146, endPoint y: 284, distance: 105.3
click at [146, 284] on span "Copy Cat" at bounding box center [134, 286] width 38 height 12
click at [115, 284] on input "Copy Cat" at bounding box center [104, 286] width 21 height 21
radio input "true"
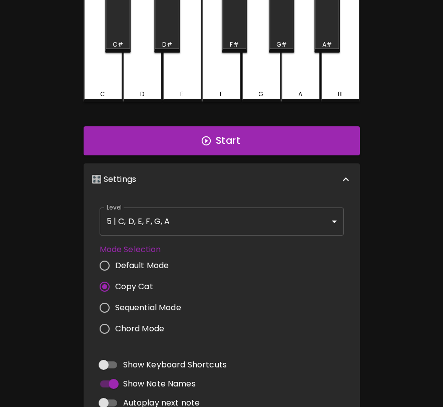
click at [221, 152] on button "Start" at bounding box center [222, 140] width 276 height 29
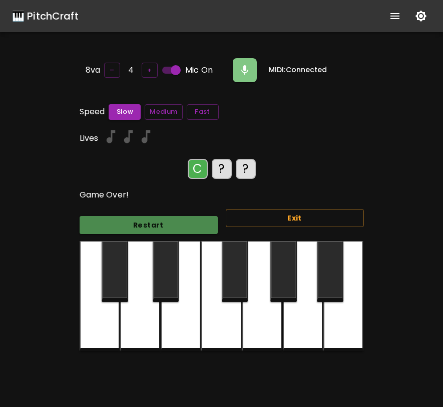
click at [178, 228] on button "Restart" at bounding box center [149, 225] width 138 height 19
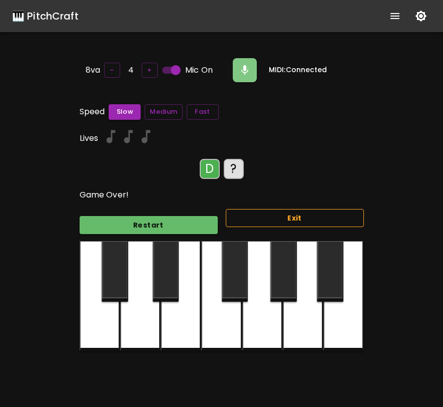
click at [299, 209] on button "Exit" at bounding box center [295, 218] width 138 height 19
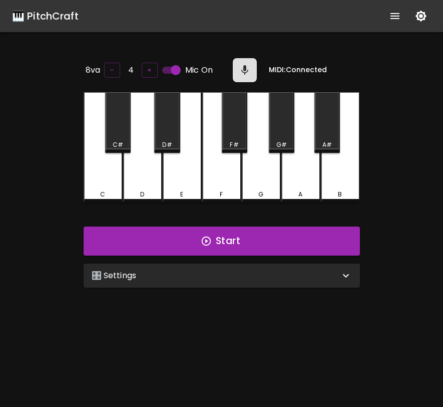
click at [236, 271] on div "🎛️ Settings" at bounding box center [216, 275] width 248 height 12
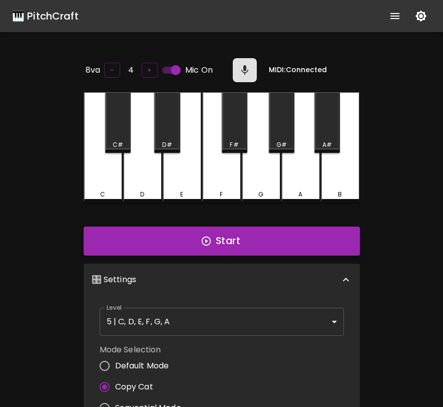
click at [238, 240] on button "Start" at bounding box center [222, 240] width 276 height 29
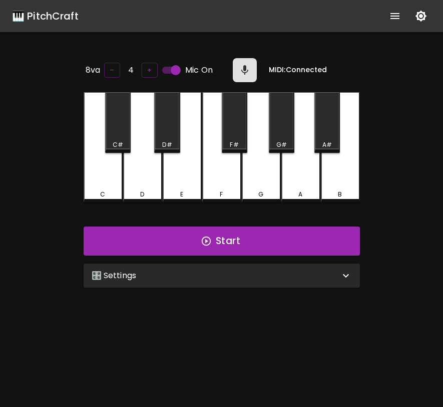
click at [256, 269] on div "🎛️ Settings" at bounding box center [216, 275] width 248 height 12
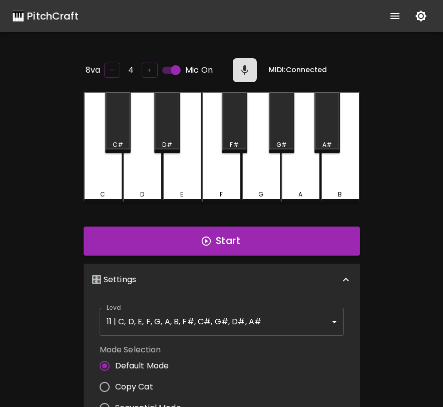
click at [233, 314] on body "🎹 PitchCraft About Badges Log In 8va – 4 + Mic On MIDI: Connected C C# D D# E F…" at bounding box center [221, 331] width 443 height 663
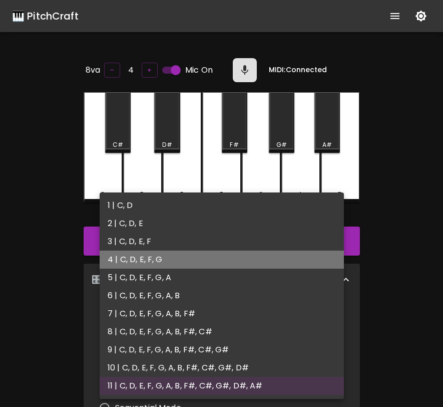
click at [224, 260] on li "4 | C, D, E, F, G" at bounding box center [222, 259] width 244 height 18
type input "7"
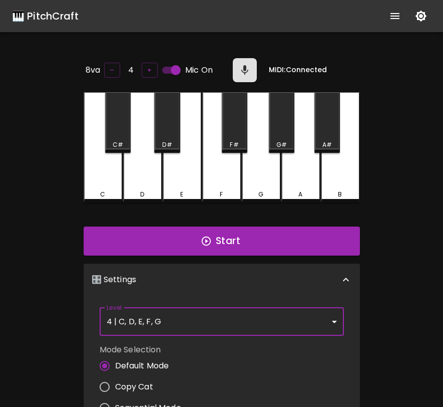
click at [142, 381] on span "Copy Cat" at bounding box center [134, 387] width 38 height 12
click at [115, 381] on input "Copy Cat" at bounding box center [104, 386] width 21 height 21
radio input "true"
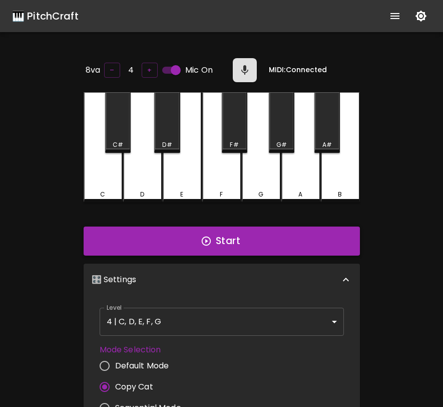
click at [218, 243] on button "Start" at bounding box center [222, 240] width 276 height 29
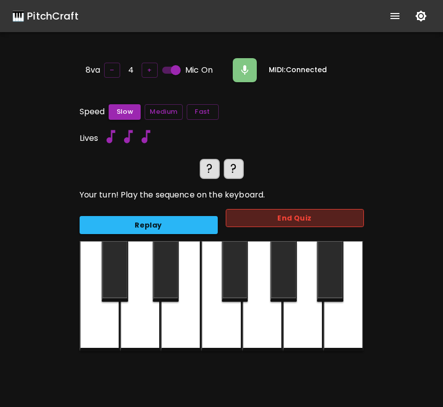
click at [254, 214] on button "End Quiz" at bounding box center [295, 218] width 138 height 19
